Goal: Transaction & Acquisition: Purchase product/service

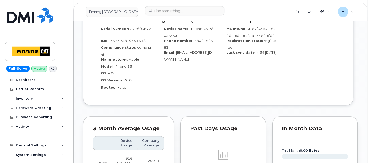
scroll to position [583, 0]
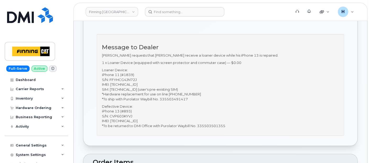
scroll to position [116, 0]
click at [256, 54] on p "Sandy Denham requests that Steve receive a loaner device while his iPhone 13 is…" at bounding box center [220, 55] width 237 height 5
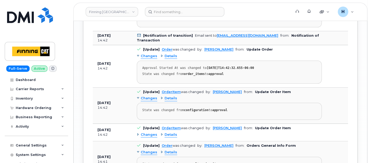
scroll to position [816, 0]
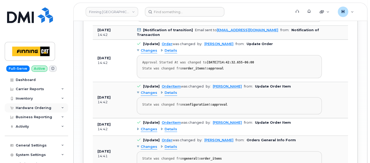
click at [36, 104] on div "Hardware Ordering" at bounding box center [36, 107] width 63 height 9
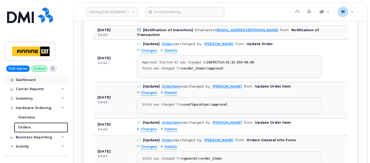
drag, startPoint x: 33, startPoint y: 125, endPoint x: 29, endPoint y: 76, distance: 48.9
click at [33, 125] on link "Orders" at bounding box center [41, 127] width 54 height 10
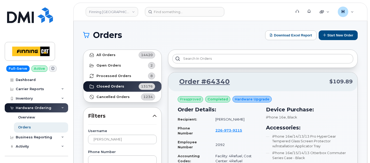
scroll to position [116, 0]
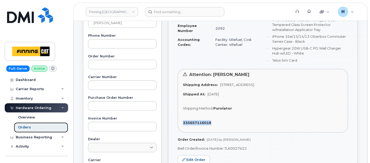
click at [41, 128] on link "Orders" at bounding box center [41, 127] width 54 height 10
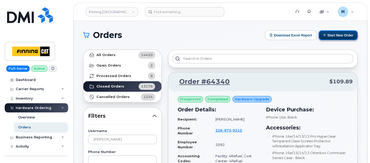
click at [335, 37] on button "Start New Order" at bounding box center [338, 35] width 39 height 10
click at [329, 35] on button "Start New Order" at bounding box center [338, 35] width 39 height 10
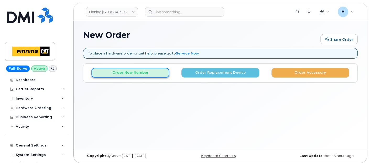
click at [146, 69] on button "Order New Number" at bounding box center [131, 73] width 78 height 10
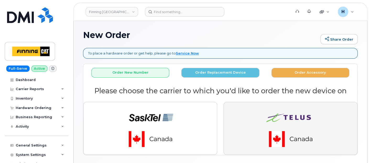
click at [247, 119] on button "button" at bounding box center [291, 128] width 134 height 53
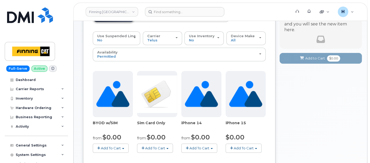
scroll to position [87, 0]
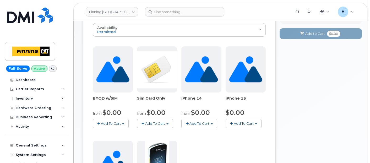
click at [149, 119] on button "Add To Cart" at bounding box center [155, 123] width 36 height 9
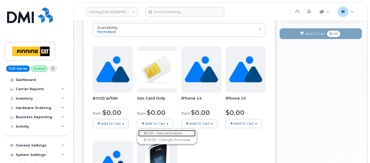
click at [156, 130] on link "$0.00 - New Activation" at bounding box center [166, 133] width 57 height 7
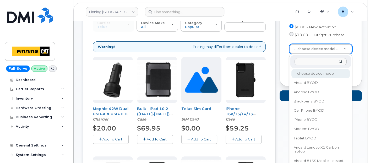
scroll to position [108, 0]
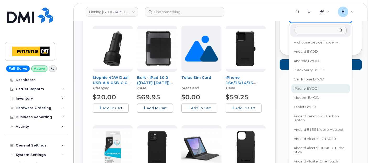
select select "2546"
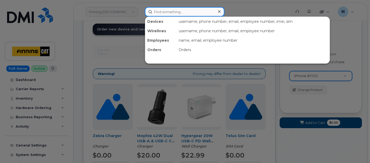
click at [159, 14] on input at bounding box center [184, 11] width 79 height 9
paste input "West Furman"
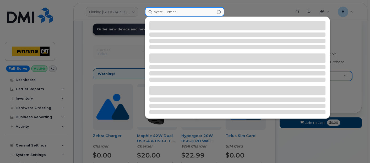
type input "West Furman"
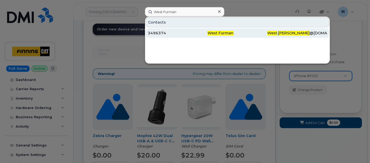
click at [148, 33] on div "3496374" at bounding box center [178, 32] width 60 height 5
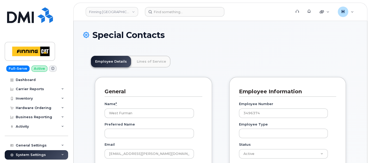
scroll to position [16, 0]
click at [151, 56] on link "Lines of Service" at bounding box center [152, 62] width 38 height 12
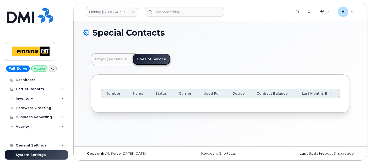
scroll to position [0, 0]
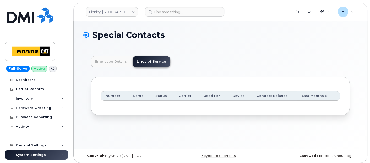
click at [179, 16] on header "Finning Canada Support Alerts Quicklinks Suspend / Cancel Device Change SIM Car…" at bounding box center [220, 12] width 294 height 18
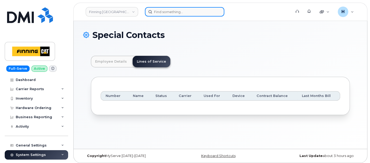
click at [180, 13] on input at bounding box center [184, 11] width 79 height 9
paste input "Bret Musyowski"
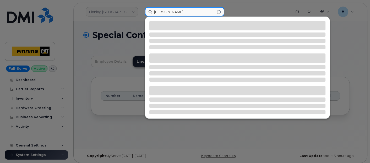
type input "Bret Musyowski"
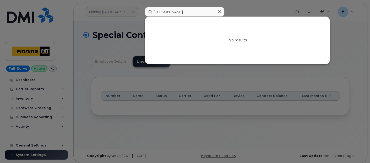
click at [219, 13] on icon at bounding box center [219, 11] width 3 height 4
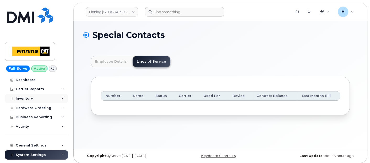
click at [43, 103] on div "Inventory" at bounding box center [36, 98] width 63 height 9
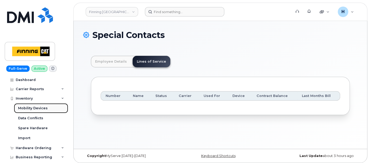
click at [42, 110] on div "Mobility Devices" at bounding box center [33, 108] width 30 height 5
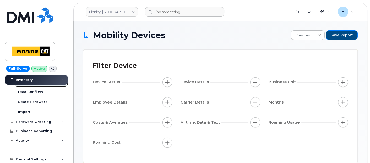
scroll to position [58, 0]
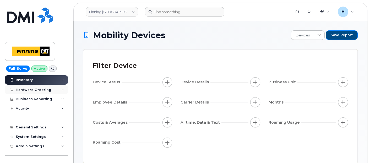
click at [40, 90] on div "Hardware Ordering" at bounding box center [34, 90] width 36 height 4
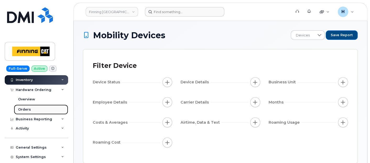
click at [36, 108] on link "Orders" at bounding box center [41, 110] width 54 height 10
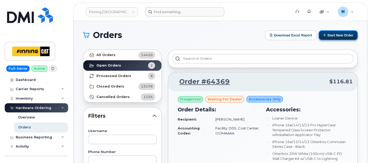
drag, startPoint x: 343, startPoint y: 33, endPoint x: 336, endPoint y: 35, distance: 6.8
click at [343, 33] on button "Start New Order" at bounding box center [338, 35] width 39 height 10
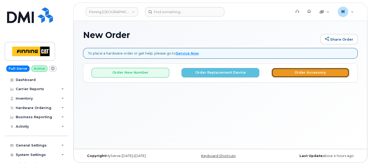
click at [275, 71] on button "Order Accessory" at bounding box center [311, 73] width 78 height 10
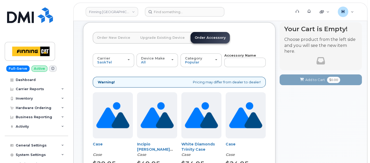
scroll to position [58, 0]
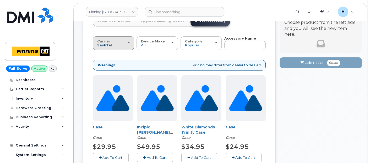
click at [104, 47] on span "SaskTel" at bounding box center [104, 45] width 15 height 4
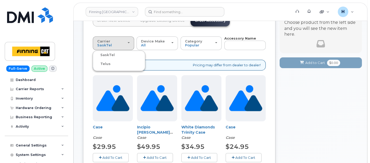
click at [100, 62] on label "Telus" at bounding box center [102, 64] width 17 height 6
click at [0, 0] on input "Telus" at bounding box center [0, 0] width 0 height 0
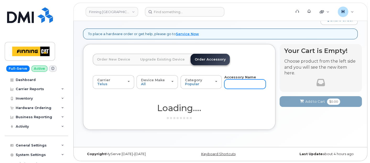
click at [234, 85] on input "text" at bounding box center [244, 83] width 41 height 9
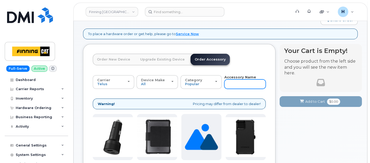
click at [234, 85] on input "text" at bounding box center [244, 83] width 41 height 9
type input "12"
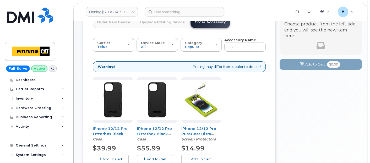
scroll to position [107, 0]
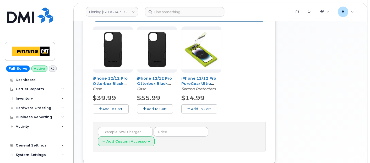
click at [157, 107] on span "Add To Cart" at bounding box center [157, 109] width 20 height 4
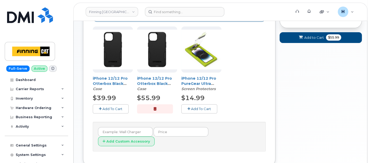
click at [186, 106] on button "Add To Cart" at bounding box center [199, 108] width 36 height 9
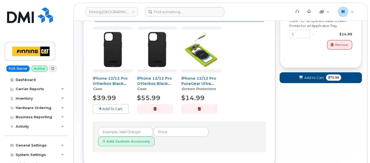
click at [186, 106] on button "button" at bounding box center [199, 108] width 36 height 9
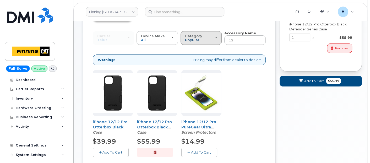
scroll to position [0, 0]
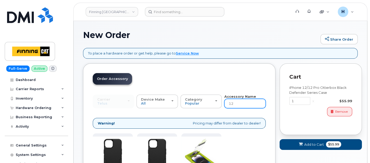
drag, startPoint x: 239, startPoint y: 102, endPoint x: 227, endPoint y: 102, distance: 12.3
click at [227, 102] on input "12" at bounding box center [244, 103] width 41 height 9
type input "wall"
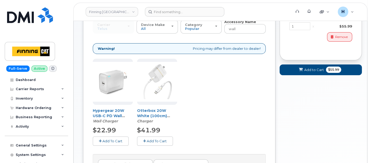
scroll to position [79, 0]
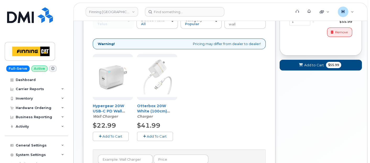
click at [145, 133] on button "Add To Cart" at bounding box center [155, 136] width 36 height 9
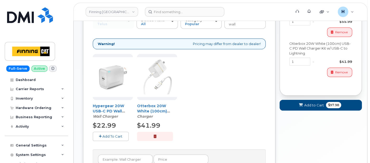
scroll to position [21, 0]
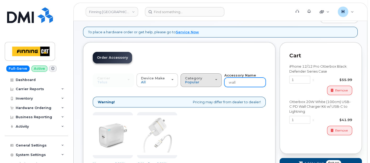
drag, startPoint x: 241, startPoint y: 80, endPoint x: 210, endPoint y: 80, distance: 31.5
click at [210, 80] on div "Carrier SaskTel Telus SaskTel Telus Device Make All iPhone Tablet All iPhone Ta…" at bounding box center [179, 80] width 173 height 14
type input "loaner"
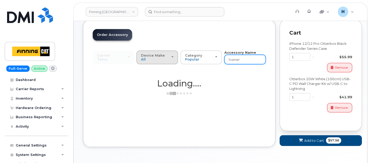
scroll to position [61, 0]
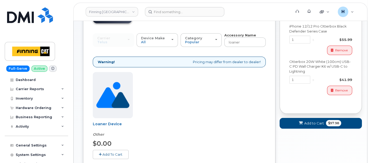
click at [98, 152] on button "Add To Cart" at bounding box center [111, 154] width 36 height 9
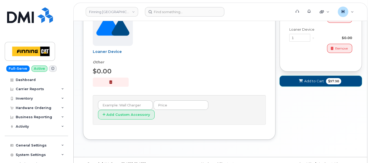
click at [292, 81] on button "Add to Cart $97.98" at bounding box center [321, 81] width 82 height 11
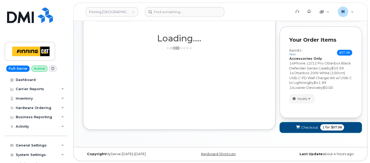
click at [291, 128] on button "Checkout 1 for $97.98" at bounding box center [321, 127] width 82 height 11
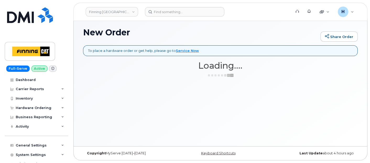
scroll to position [2, 0]
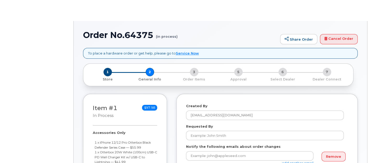
select select
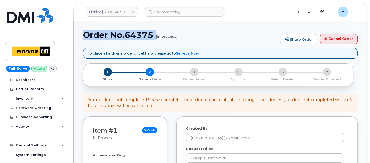
drag, startPoint x: 81, startPoint y: 38, endPoint x: 158, endPoint y: 41, distance: 77.2
copy h1 "Order No.64375"
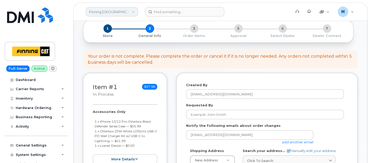
scroll to position [58, 0]
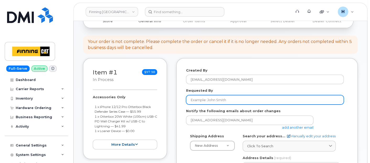
drag, startPoint x: 199, startPoint y: 103, endPoint x: 174, endPoint y: 70, distance: 40.3
click at [199, 103] on input "Requested By" at bounding box center [265, 99] width 158 height 9
paste input "RITM0487449"
type input "RITM0487449"
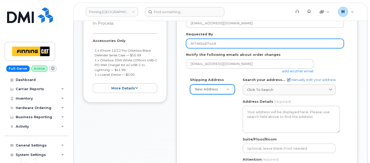
scroll to position [116, 0]
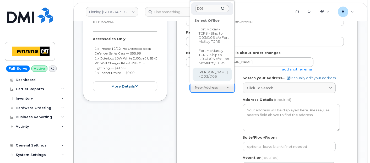
type input "D06"
select select
type textarea "Highway 63, Mildred Lake Industrial Park Mildred Lake Alberta T0P 1C0"
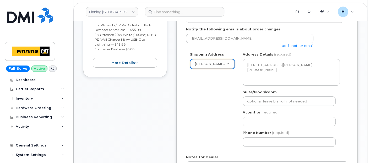
scroll to position [146, 0]
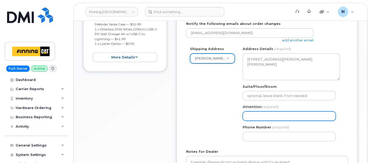
drag, startPoint x: 266, startPoint y: 118, endPoint x: 262, endPoint y: 127, distance: 9.7
click at [266, 118] on input "Attention (required)" at bounding box center [289, 115] width 93 height 9
paste input "[PERSON_NAME] Tall"
select select
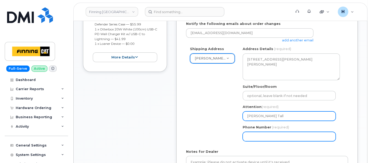
type input "[PERSON_NAME] Tall"
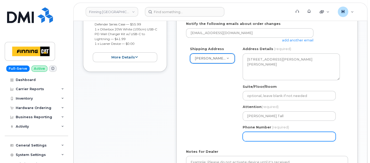
click at [255, 138] on input "Phone Number" at bounding box center [289, 136] width 93 height 9
select select
type input "780790201"
select select
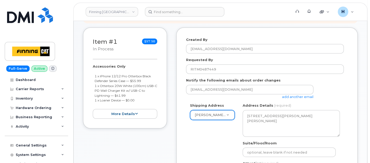
scroll to position [58, 0]
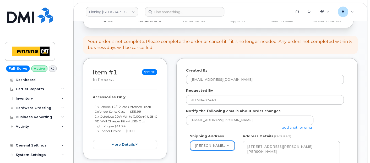
type input "7807902010"
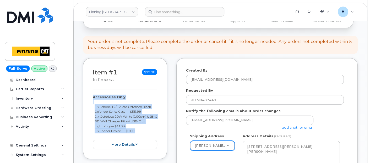
drag, startPoint x: 91, startPoint y: 97, endPoint x: 142, endPoint y: 134, distance: 63.0
click at [142, 134] on div "Item #1 in process $97.98 Accessories Only 1 x iPhone 12/12 Pro Otterbox Black …" at bounding box center [125, 108] width 84 height 101
copy div "Accessories Only 1 x iPhone 12/12 Pro Otterbox Black Defender Series Case — $55…"
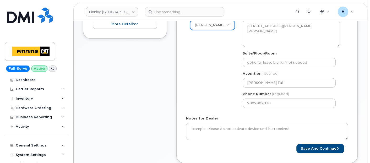
scroll to position [204, 0]
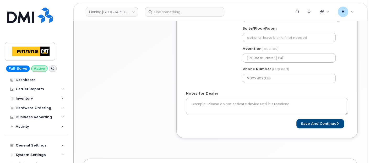
click at [218, 115] on form "Created By hakaur@dminc.com Requested By RITM0487449 Notify the following email…" at bounding box center [267, 25] width 162 height 206
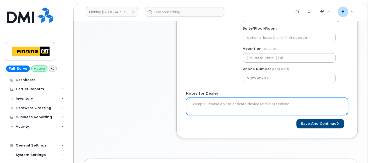
click at [222, 106] on textarea "Notes for Dealer" at bounding box center [267, 106] width 162 height 17
paste textarea "Accessories Only 1 x iPhone 12/12 Pro Otterbox Black Defender Series Case — $55…"
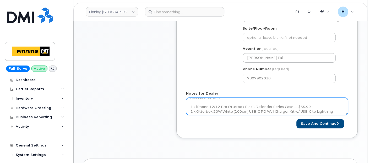
scroll to position [0, 0]
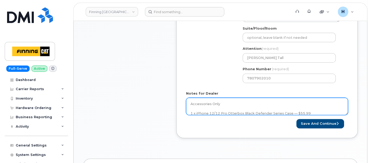
click at [189, 106] on textarea "Accessories Only 1 x iPhone 12/12 Pro Otterbox Black Defender Series Case — $55…" at bounding box center [267, 106] width 162 height 17
paste textarea "Per FINCA Mobility, Redeploy spare iPhone 12 without existing line (S/N: FFMJX2…"
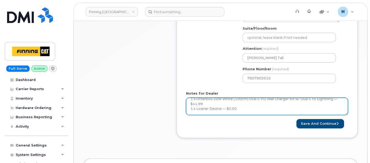
scroll to position [38, 0]
click at [253, 106] on textarea "Per FINCA Mobility, Redeploy spare iPhone 12 without existing line (S/N: FFMJX2…" at bounding box center [267, 106] width 162 height 17
click at [258, 109] on textarea "Per FINCA Mobility, Redeploy spare iPhone 12 without existing line (S/N: FFMJX2…" at bounding box center [267, 106] width 162 height 17
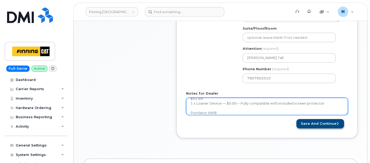
type textarea "Per FINCA Mobility, Redeploy spare iPhone 12 without existing line (S/N: FFMJX2…"
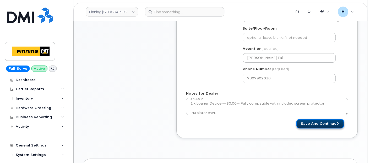
click at [309, 125] on button "Save and Continue" at bounding box center [321, 124] width 48 height 10
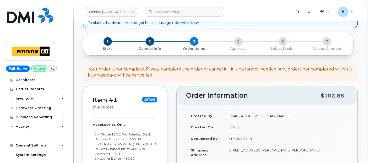
scroll to position [87, 0]
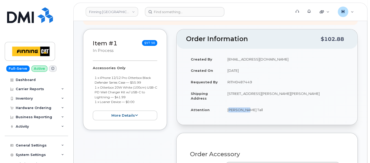
drag, startPoint x: 224, startPoint y: 108, endPoint x: 254, endPoint y: 110, distance: 29.7
click at [254, 110] on td "[PERSON_NAME] Tall" at bounding box center [285, 110] width 125 height 12
copy td "[PERSON_NAME] Tall"
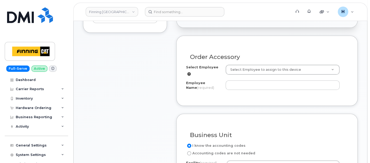
scroll to position [204, 0]
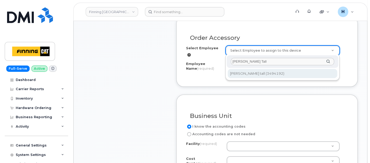
type input "[PERSON_NAME] Tall"
type input "757941"
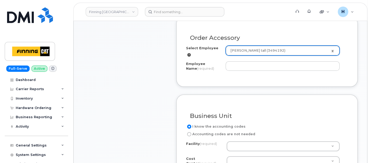
type input "[PERSON_NAME] tall"
select select "D06"
select select "CSMAAAA"
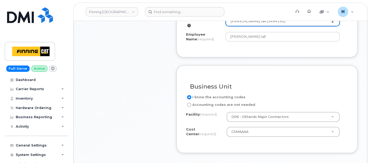
scroll to position [262, 0]
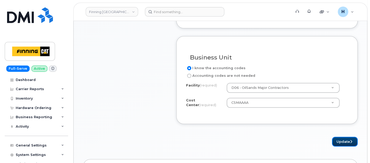
drag, startPoint x: 339, startPoint y: 137, endPoint x: 337, endPoint y: 133, distance: 3.9
click at [338, 137] on button "Update" at bounding box center [345, 142] width 26 height 10
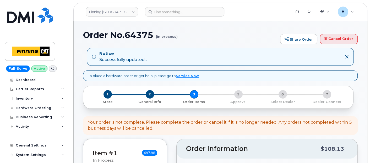
click at [140, 36] on h1 "Order No.64375 (in process)" at bounding box center [180, 34] width 195 height 9
copy h1 "64375"
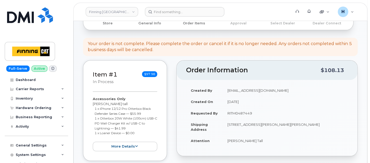
scroll to position [116, 0]
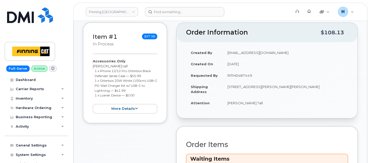
drag, startPoint x: 242, startPoint y: 89, endPoint x: 335, endPoint y: 85, distance: 93.5
click at [335, 85] on td "[STREET_ADDRESS][PERSON_NAME][PERSON_NAME]" at bounding box center [285, 89] width 125 height 16
copy td "T0P 1C0"
drag, startPoint x: 224, startPoint y: 84, endPoint x: 271, endPoint y: 86, distance: 47.3
click at [271, 86] on td "[STREET_ADDRESS][PERSON_NAME][PERSON_NAME]" at bounding box center [285, 89] width 125 height 16
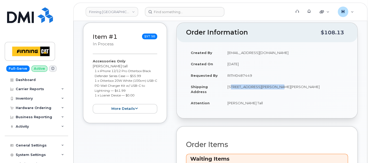
copy td "Highway 63, [PERSON_NAME]"
click at [283, 81] on td "[STREET_ADDRESS][PERSON_NAME][PERSON_NAME]" at bounding box center [285, 89] width 125 height 16
drag, startPoint x: 272, startPoint y: 86, endPoint x: 299, endPoint y: 86, distance: 26.8
click at [299, 86] on td "[STREET_ADDRESS][PERSON_NAME][PERSON_NAME]" at bounding box center [285, 89] width 125 height 16
copy td "[GEOGRAPHIC_DATA]"
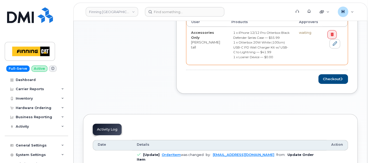
scroll to position [291, 0]
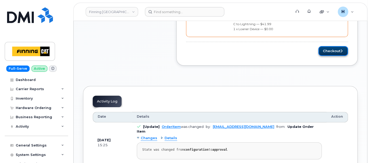
click at [326, 51] on button "Checkout" at bounding box center [334, 51] width 30 height 10
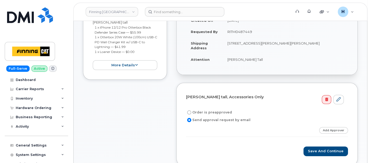
scroll to position [116, 0]
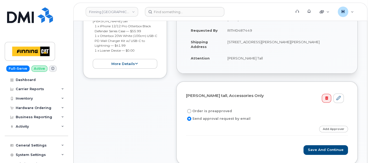
drag, startPoint x: 215, startPoint y: 109, endPoint x: 215, endPoint y: 46, distance: 62.7
click at [215, 109] on label "Order is preapproved" at bounding box center [209, 111] width 46 height 6
click at [191, 109] on input "Order is preapproved" at bounding box center [189, 111] width 4 height 4
radio input "true"
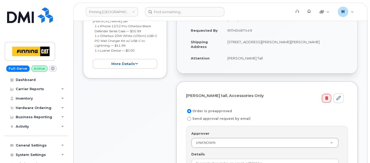
drag, startPoint x: 228, startPoint y: 31, endPoint x: 271, endPoint y: 30, distance: 42.5
click at [271, 30] on td "RITM0487449" at bounding box center [285, 31] width 125 height 12
copy td "RITM0487449"
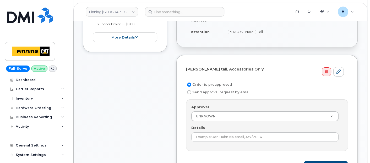
scroll to position [175, 0]
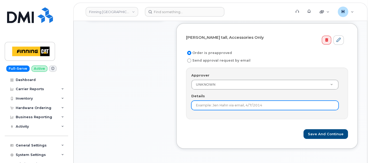
click at [209, 107] on input "Details" at bounding box center [264, 105] width 147 height 9
paste input "RITM0487449"
type input "RITM0487449"
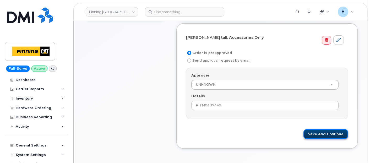
click at [316, 130] on button "Save and Continue" at bounding box center [326, 134] width 45 height 10
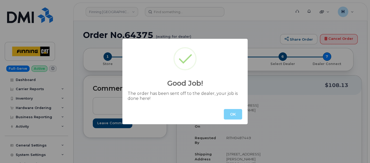
click at [223, 113] on div "OK" at bounding box center [184, 114] width 125 height 20
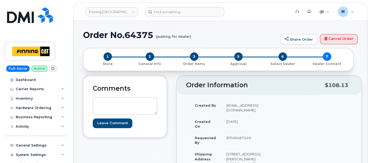
click at [145, 51] on div "1 Store 2 General Info 3 Order Items 5 Approval 6 Select Dealer 7 Dealer Connect" at bounding box center [218, 59] width 271 height 23
click at [147, 53] on span "2" at bounding box center [150, 56] width 8 height 8
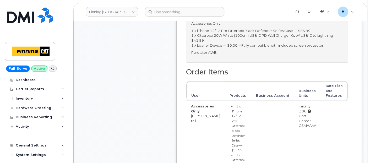
scroll to position [233, 0]
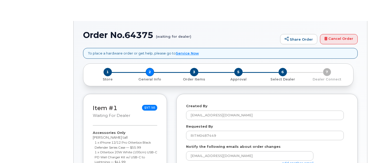
select select
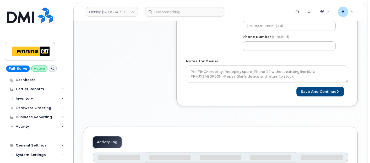
scroll to position [233, 0]
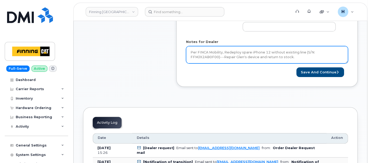
click at [229, 59] on textarea "Per FINCA Mobility, Redeploy spare iPhone 12 without existing line (S/N: FFMJX2…" at bounding box center [267, 54] width 162 height 17
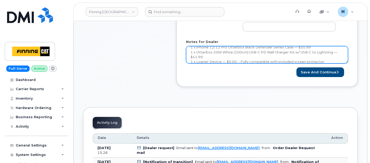
scroll to position [43, 0]
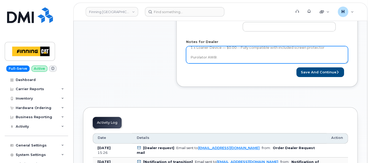
click at [228, 59] on textarea "Per FINCA Mobility, Redeploy spare iPhone 12 without existing line (S/N: FFMJX2…" at bounding box center [267, 54] width 162 height 17
paste textarea "335660015264"
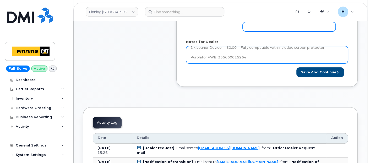
type textarea "Per FINCA Mobility, Redeploy spare iPhone 12 without existing line (S/N: FFMJX2…"
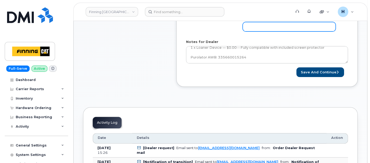
click at [274, 28] on input "Phone Number" at bounding box center [289, 26] width 93 height 9
type input "7807902010"
select select
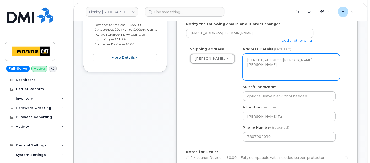
scroll to position [182, 0]
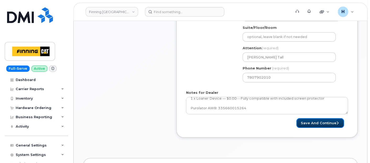
click at [312, 120] on button "Save and Continue" at bounding box center [321, 123] width 48 height 10
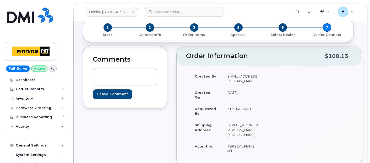
scroll to position [116, 0]
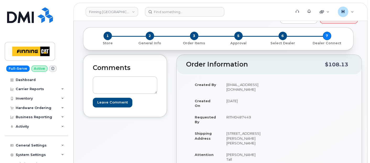
scroll to position [0, 0]
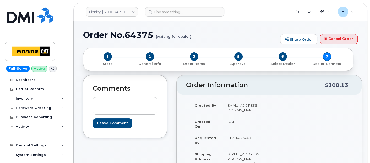
click at [138, 39] on h1 "Order No.64375 (waiting for dealer)" at bounding box center [180, 34] width 195 height 9
copy h1 "64375"
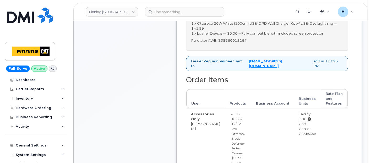
scroll to position [262, 0]
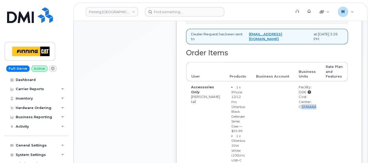
drag, startPoint x: 294, startPoint y: 113, endPoint x: 326, endPoint y: 110, distance: 32.1
click at [326, 110] on tr "Accessories Only glen tall 1 x iPhone 12/12 Pro Otterbox Black Defender Series …" at bounding box center [267, 149] width 162 height 136
copy tr "CSMAAAA"
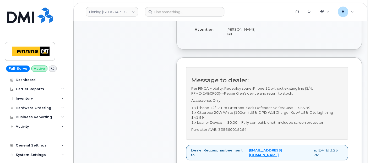
scroll to position [146, 0]
drag, startPoint x: 223, startPoint y: 42, endPoint x: 243, endPoint y: 42, distance: 19.9
click at [243, 40] on td "[PERSON_NAME] Tall" at bounding box center [244, 32] width 44 height 16
copy td "[PERSON_NAME] Tall"
drag, startPoint x: 237, startPoint y: 28, endPoint x: 253, endPoint y: 28, distance: 15.5
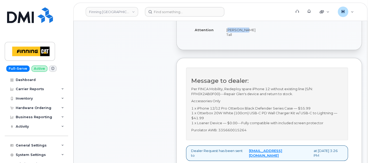
click at [253, 24] on td "[STREET_ADDRESS][PERSON_NAME][PERSON_NAME]" at bounding box center [244, 13] width 44 height 21
copy td "T0P 1C0"
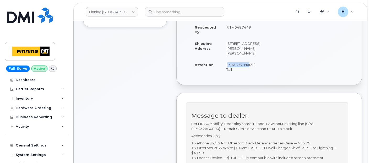
scroll to position [87, 0]
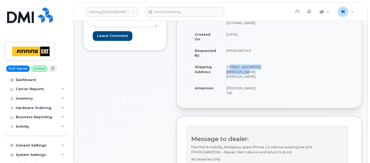
drag, startPoint x: 225, startPoint y: 66, endPoint x: 254, endPoint y: 71, distance: 29.8
click at [254, 71] on td "[STREET_ADDRESS][PERSON_NAME][PERSON_NAME]" at bounding box center [244, 71] width 44 height 21
copy td "Highway 63, Mildred Lake"
drag, startPoint x: 220, startPoint y: 78, endPoint x: 249, endPoint y: 76, distance: 28.7
click at [249, 76] on td "[STREET_ADDRESS][PERSON_NAME][PERSON_NAME]" at bounding box center [244, 71] width 44 height 21
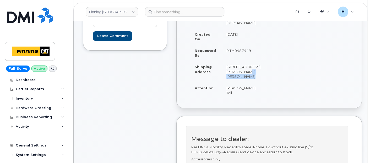
copy td "Industrial Park"
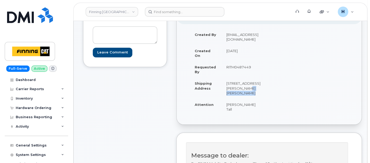
scroll to position [29, 0]
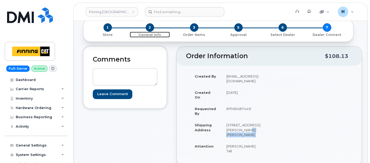
click at [150, 26] on span "2" at bounding box center [150, 27] width 8 height 8
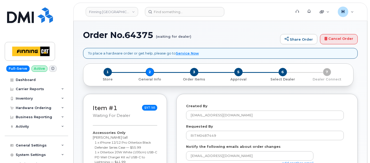
select select
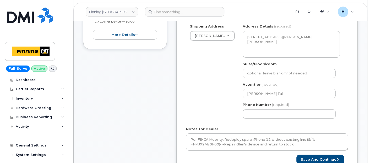
scroll to position [204, 0]
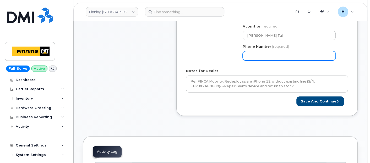
click at [255, 56] on input "Phone Number" at bounding box center [289, 55] width 93 height 9
type input "7807902010"
select select
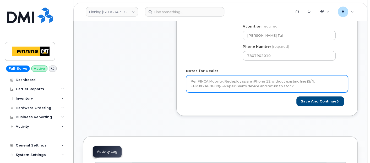
click at [246, 87] on textarea "Per FINCA Mobility, Redeploy spare iPhone 12 without existing line (S/N: FFMJX2…" at bounding box center [267, 83] width 162 height 17
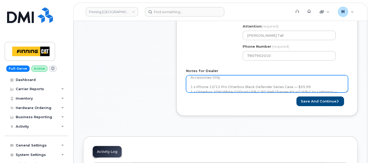
scroll to position [43, 0]
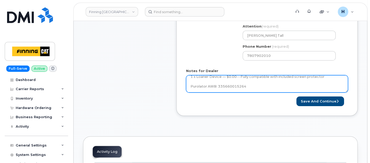
click at [247, 86] on textarea "Per FINCA Mobility, Redeploy spare iPhone 12 without existing line (S/N: FFMJX2…" at bounding box center [267, 83] width 162 height 17
paste textarea "335660020751"
drag, startPoint x: 207, startPoint y: 85, endPoint x: 215, endPoint y: 84, distance: 7.6
click at [215, 84] on textarea "Per FINCA Mobility, Redeploy spare iPhone 12 without existing line (S/N: FFMJX2…" at bounding box center [267, 83] width 162 height 17
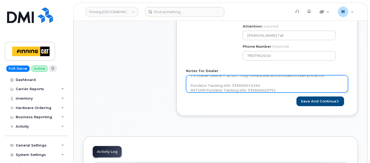
click at [279, 88] on textarea "Per FINCA Mobility, Redeploy spare iPhone 12 without existing line (S/N: FFMJX2…" at bounding box center [267, 83] width 162 height 17
click at [204, 88] on textarea "Per FINCA Mobility, Redeploy spare iPhone 12 without existing line (S/N: FFMJX2…" at bounding box center [267, 83] width 162 height 17
type textarea "Per FINCA Mobility, Redeploy spare iPhone 12 without existing line (S/N: FFMJX2…"
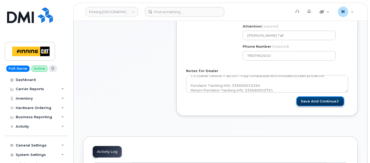
click at [303, 101] on button "Save and Continue" at bounding box center [321, 102] width 48 height 10
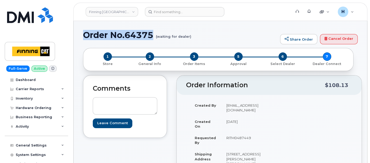
drag, startPoint x: 83, startPoint y: 34, endPoint x: 154, endPoint y: 34, distance: 70.8
click at [154, 34] on h1 "Order No.64375 (waiting for dealer)" at bounding box center [180, 34] width 195 height 9
copy h1 "Order No.64375"
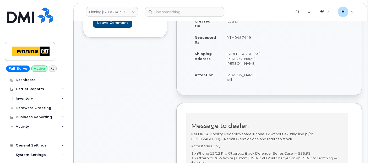
scroll to position [29, 0]
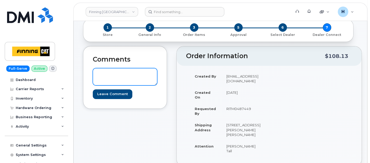
click at [114, 79] on textarea at bounding box center [125, 76] width 65 height 17
click at [118, 75] on textarea "S/N: IMEI:" at bounding box center [125, 76] width 65 height 17
click at [117, 78] on textarea "S/N: FFMJX2AB0F00 IMEI:" at bounding box center [125, 76] width 65 height 17
click at [136, 75] on textarea "S/N: FFMJX2AB0F00 IMEI: [TECHNICAL_ID]" at bounding box center [125, 76] width 65 height 17
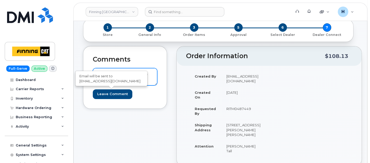
type textarea "S/N: FFMJX2AB0F00 [iPhone 12 (#1813)] IMEI: [TECHNICAL_ID]"
click at [114, 94] on input "Leave Comment" at bounding box center [113, 94] width 40 height 10
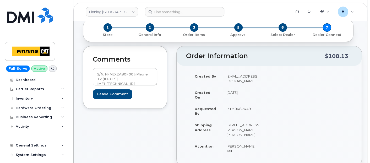
type input "Create Event"
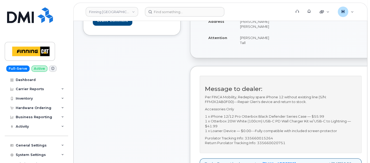
scroll to position [204, 0]
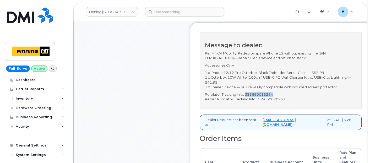
drag, startPoint x: 254, startPoint y: 98, endPoint x: 292, endPoint y: 99, distance: 38.3
click at [292, 99] on p "Purolator Tracking Info: 335660015264 Return Purolator Tracking Info: 335660020…" at bounding box center [281, 97] width 152 height 10
copy p "335660015264"
drag, startPoint x: 266, startPoint y: 102, endPoint x: 305, endPoint y: 103, distance: 39.1
click at [305, 102] on p "Purolator Tracking Info: 335660015264 Return Purolator Tracking Info: 335660020…" at bounding box center [281, 97] width 152 height 10
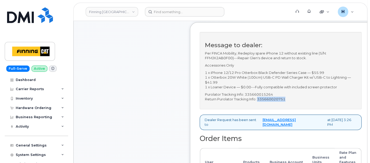
copy p "335660020751"
click at [32, 104] on div "Hardware Ordering" at bounding box center [36, 107] width 63 height 9
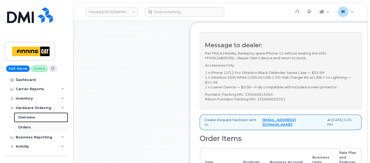
click at [31, 122] on div "Overview Orders" at bounding box center [42, 123] width 56 height 20
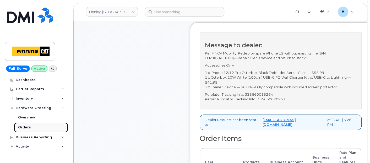
click at [31, 124] on link "Orders" at bounding box center [41, 127] width 54 height 10
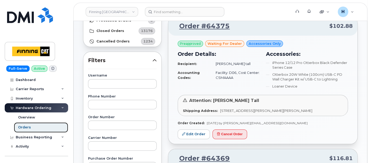
scroll to position [58, 0]
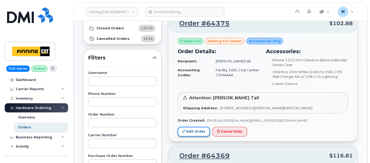
click at [199, 128] on link "Edit Order" at bounding box center [194, 132] width 32 height 10
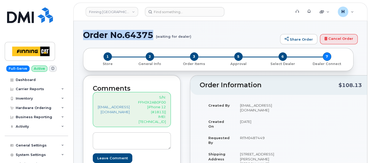
drag, startPoint x: 154, startPoint y: 34, endPoint x: 86, endPoint y: 38, distance: 68.0
click at [86, 38] on h1 "Order No.64375 (waiting for dealer)" at bounding box center [180, 34] width 195 height 9
copy h1 "Order No.64375"
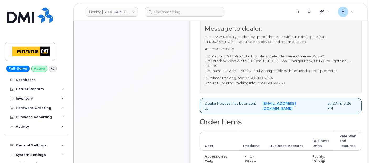
scroll to position [146, 0]
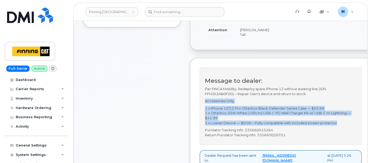
drag, startPoint x: 233, startPoint y: 111, endPoint x: 347, endPoint y: 126, distance: 115.4
click at [347, 126] on div "Message to dealer: Per FINCA Mobility, Redeploy spare iPhone 12 without existin…" at bounding box center [281, 106] width 162 height 77
copy div "Accessories Only 1 x iPhone 12/12 Pro Otterbox Black Defender Series Case — $55…"
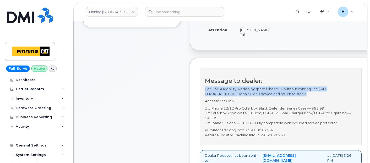
drag, startPoint x: 213, startPoint y: 92, endPoint x: 318, endPoint y: 100, distance: 105.8
click at [318, 96] on p "Per FINCA Mobility, Redeploy spare iPhone 12 without existing line (S/N: FFMJX2…" at bounding box center [281, 92] width 152 height 10
copy p "Per FINCA Mobility, Redeploy spare iPhone 12 without existing line (S/N: FFMJX2…"
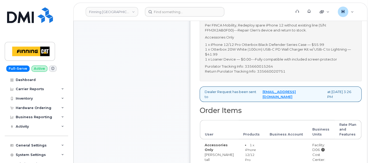
scroll to position [233, 0]
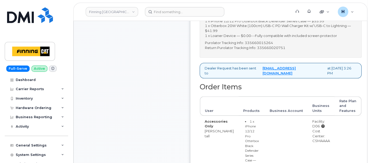
click at [126, 91] on div "Comments [EMAIL_ADDRESS][DOMAIN_NAME] S/N: FFMJX2AB0F00 [iPhone 12 (#1813)] IME…" at bounding box center [132, 86] width 98 height 488
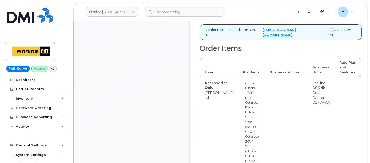
scroll to position [291, 0]
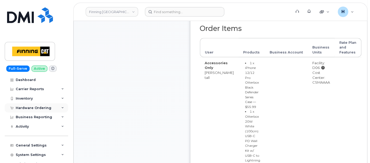
click at [42, 111] on div "Hardware Ordering" at bounding box center [36, 107] width 63 height 9
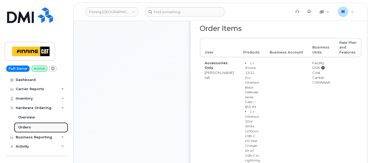
drag, startPoint x: 34, startPoint y: 128, endPoint x: 39, endPoint y: 128, distance: 5.3
click at [34, 128] on link "Orders" at bounding box center [41, 127] width 54 height 10
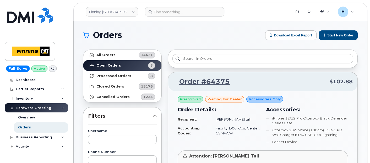
click at [255, 140] on div "Order Details: Recipient: [PERSON_NAME] tall Accounting Codes: Facility: D06, C…" at bounding box center [219, 126] width 88 height 47
click at [236, 126] on td "Facility: D06, Cost Center: CSMAAAA" at bounding box center [235, 131] width 49 height 14
